Goal: Task Accomplishment & Management: Manage account settings

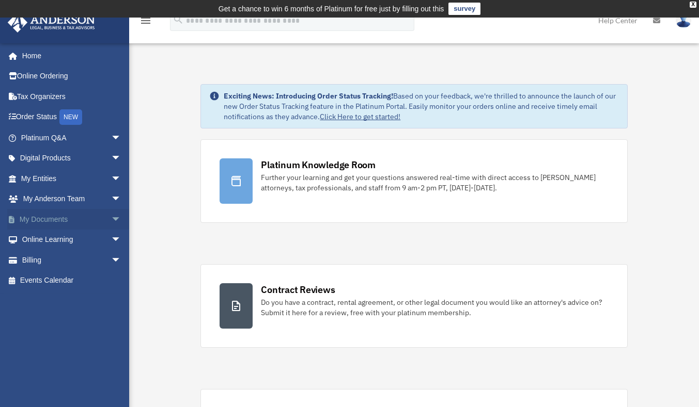
click at [43, 217] on link "My Documents arrow_drop_down" at bounding box center [72, 219] width 130 height 21
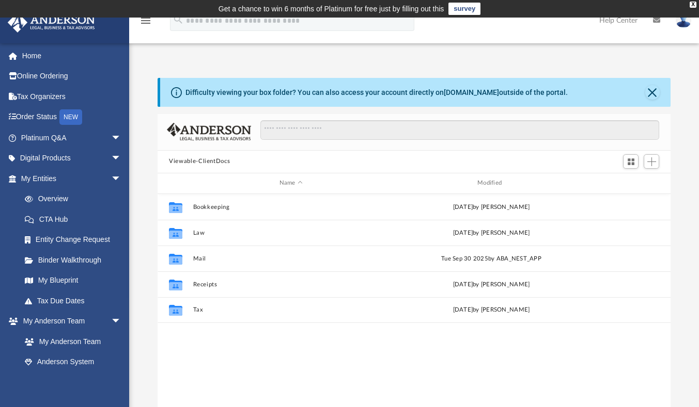
scroll to position [227, 505]
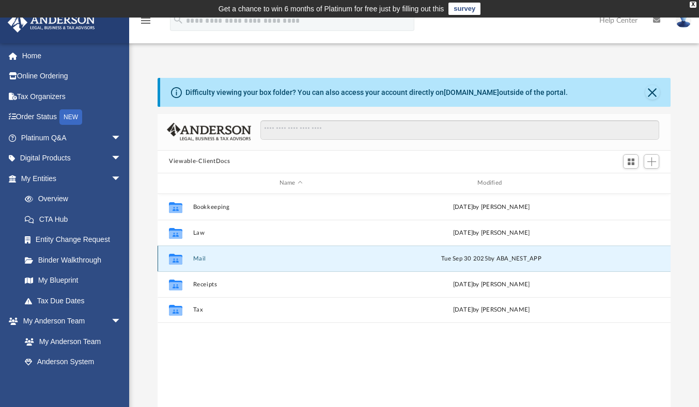
click at [200, 257] on button "Mail" at bounding box center [291, 259] width 196 height 7
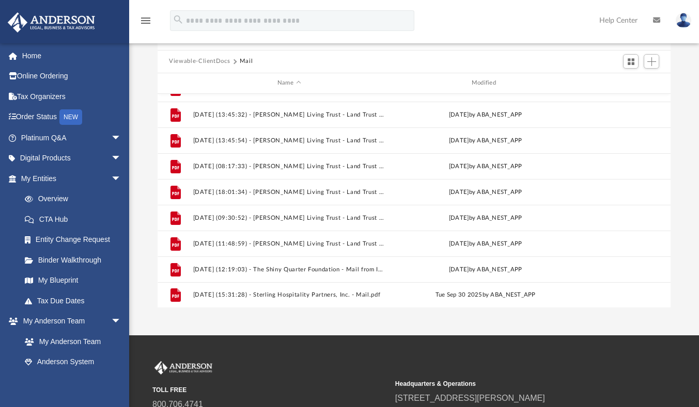
scroll to position [101, 0]
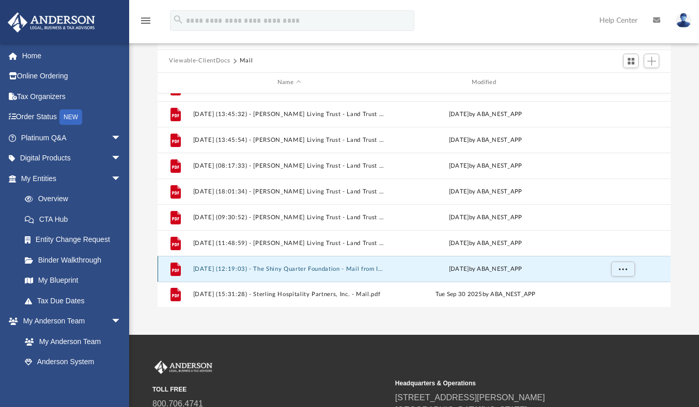
click at [295, 266] on button "[DATE] (12:19:03) - The Shiny Quarter Foundation - Mail from IRS.pdf" at bounding box center [289, 269] width 192 height 7
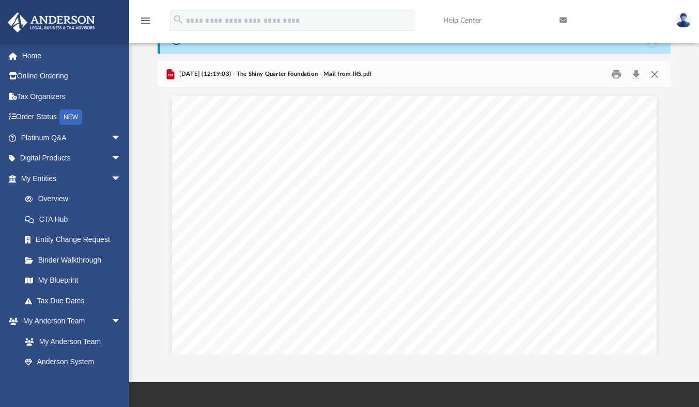
scroll to position [0, 0]
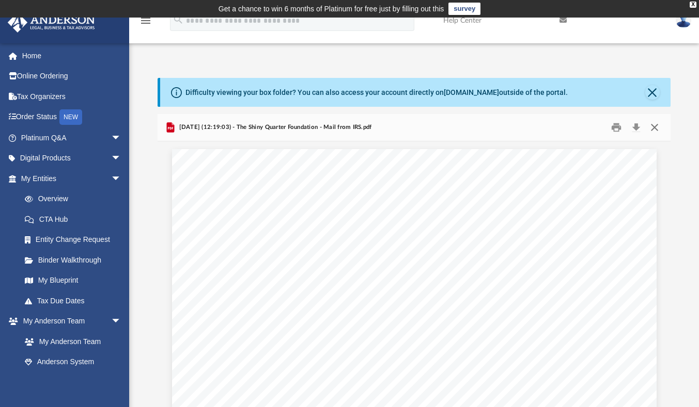
click at [654, 128] on button "Close" at bounding box center [653, 127] width 19 height 16
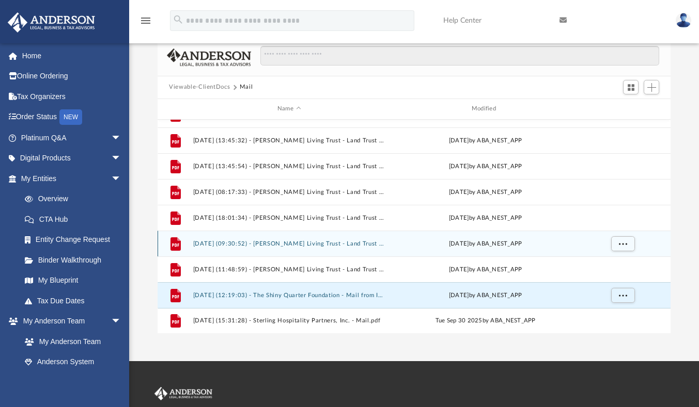
scroll to position [77, 0]
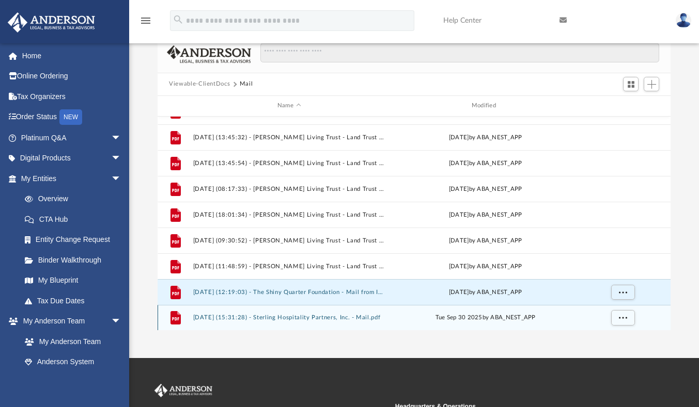
click at [354, 319] on button "[DATE] (15:31:28) - Sterling Hospitality Partners, Inc. - Mail.pdf" at bounding box center [289, 317] width 192 height 7
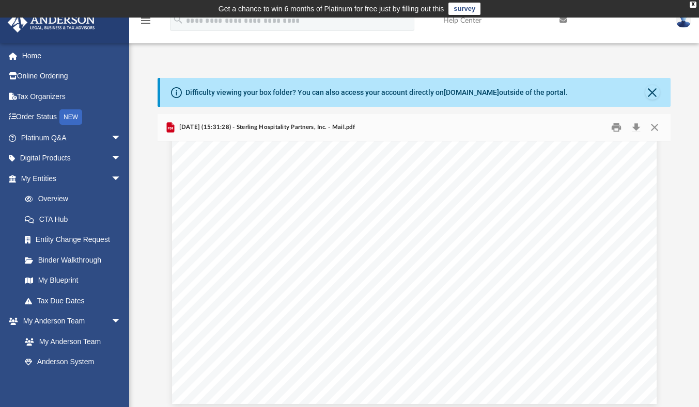
scroll to position [369, 0]
click at [652, 126] on button "Close" at bounding box center [653, 127] width 19 height 16
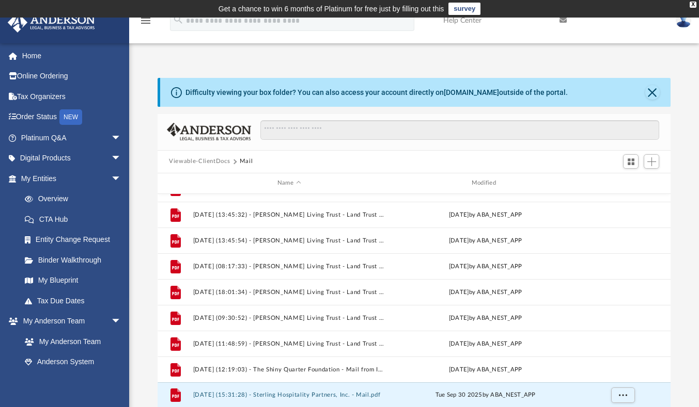
scroll to position [0, 0]
click at [35, 60] on link "Home" at bounding box center [72, 55] width 130 height 21
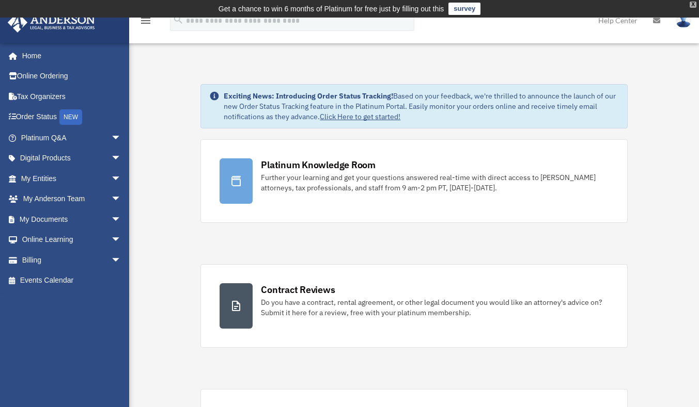
click at [690, 5] on div "X" at bounding box center [692, 5] width 7 height 6
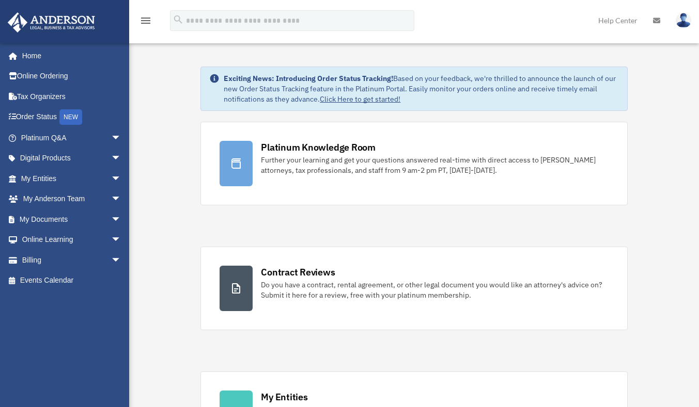
click at [680, 22] on img at bounding box center [682, 20] width 15 height 15
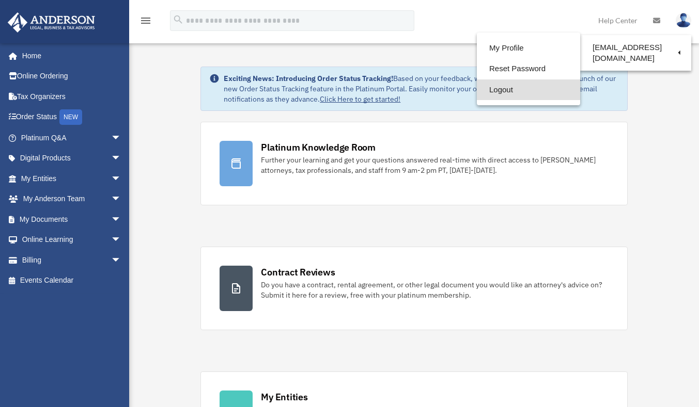
click at [498, 89] on link "Logout" at bounding box center [528, 90] width 103 height 21
